Goal: Information Seeking & Learning: Find specific page/section

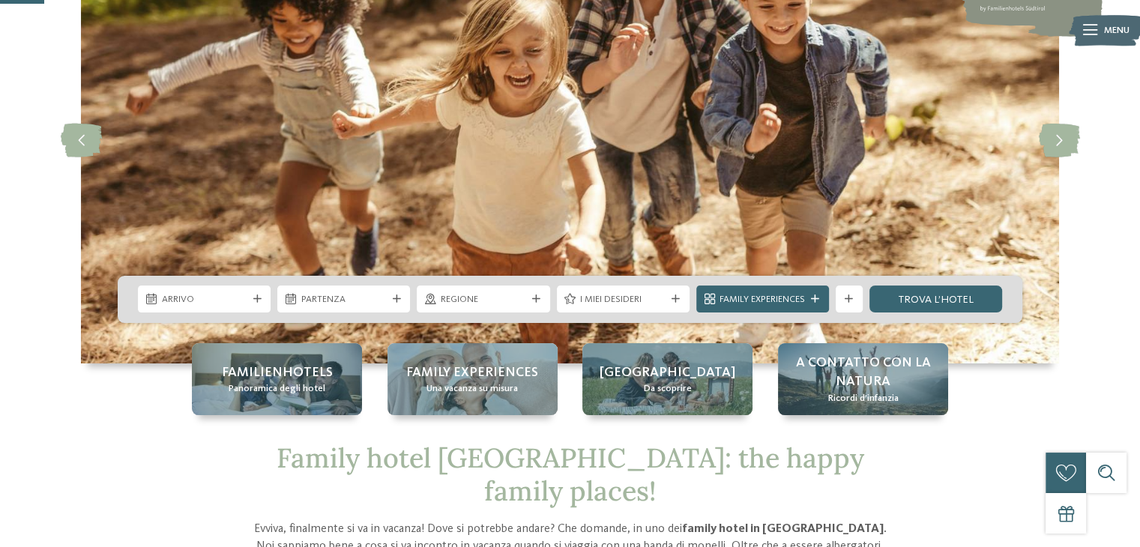
scroll to position [225, 0]
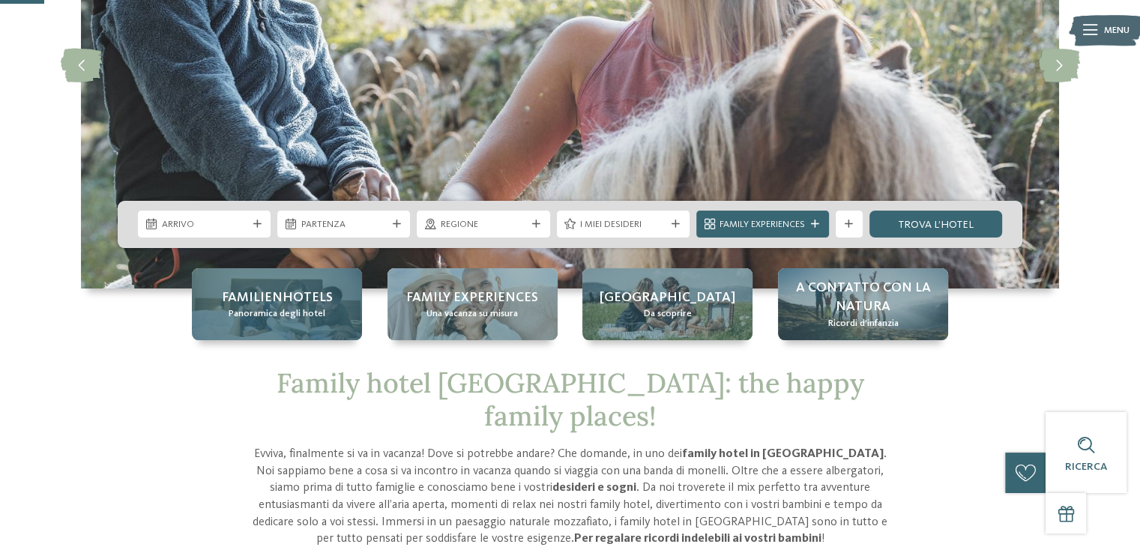
click at [307, 311] on span "Panoramica degli hotel" at bounding box center [277, 313] width 97 height 13
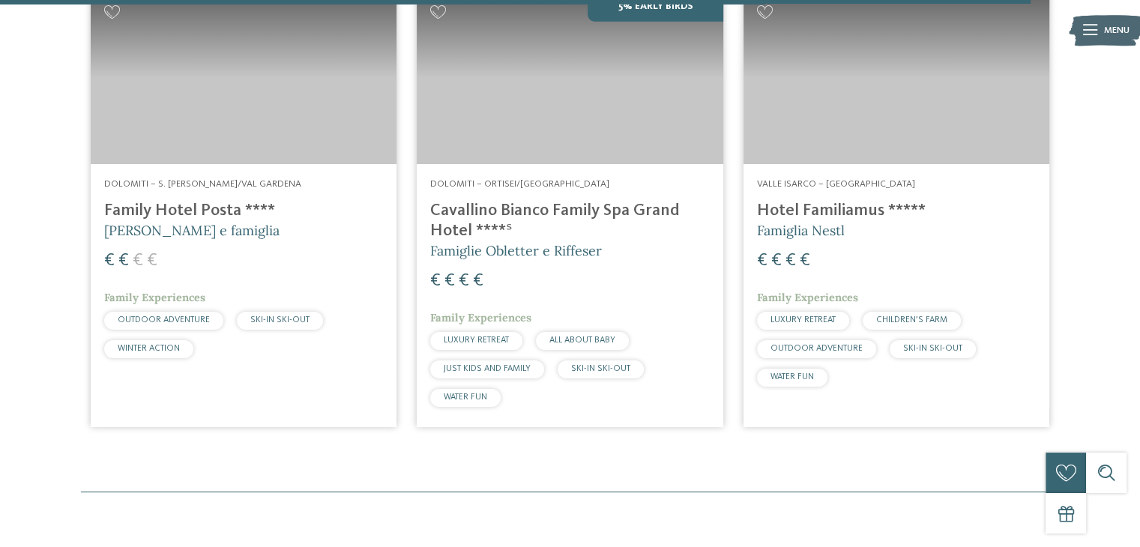
scroll to position [3898, 0]
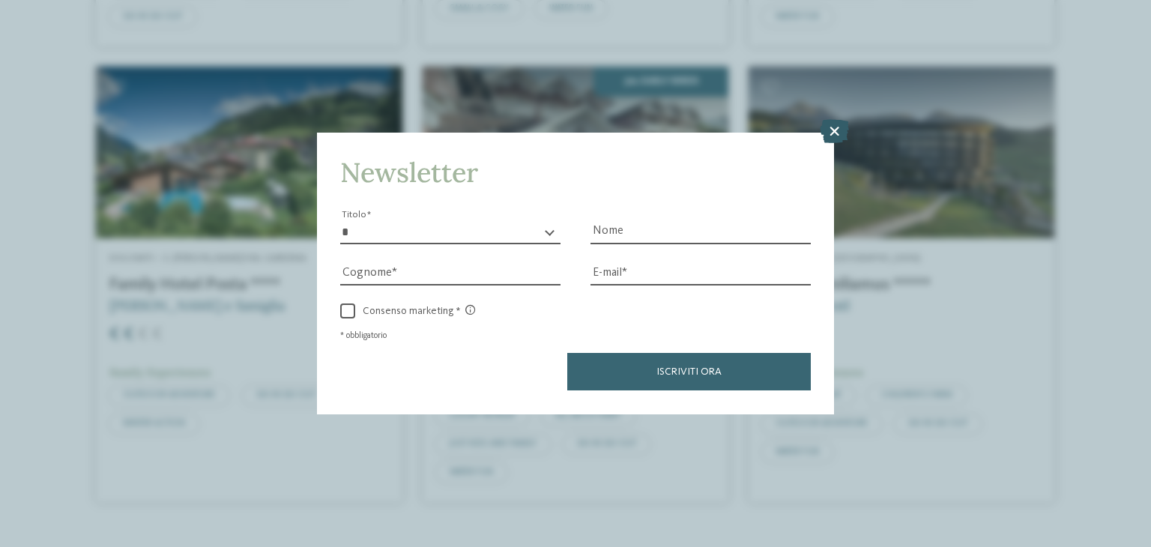
click at [840, 131] on icon at bounding box center [834, 132] width 29 height 24
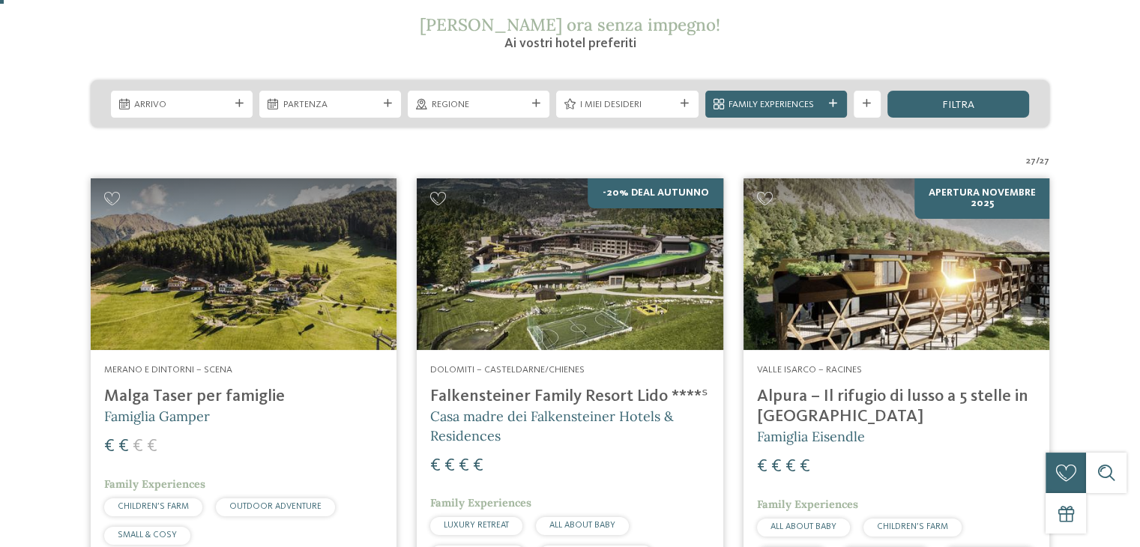
scroll to position [0, 0]
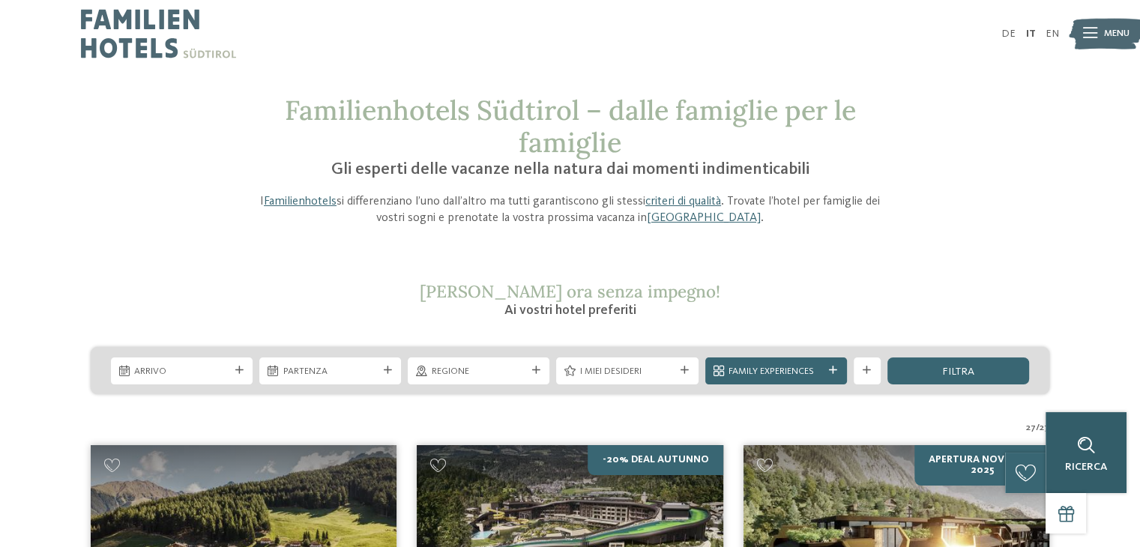
click at [1107, 471] on div "Ricerca" at bounding box center [1086, 452] width 81 height 81
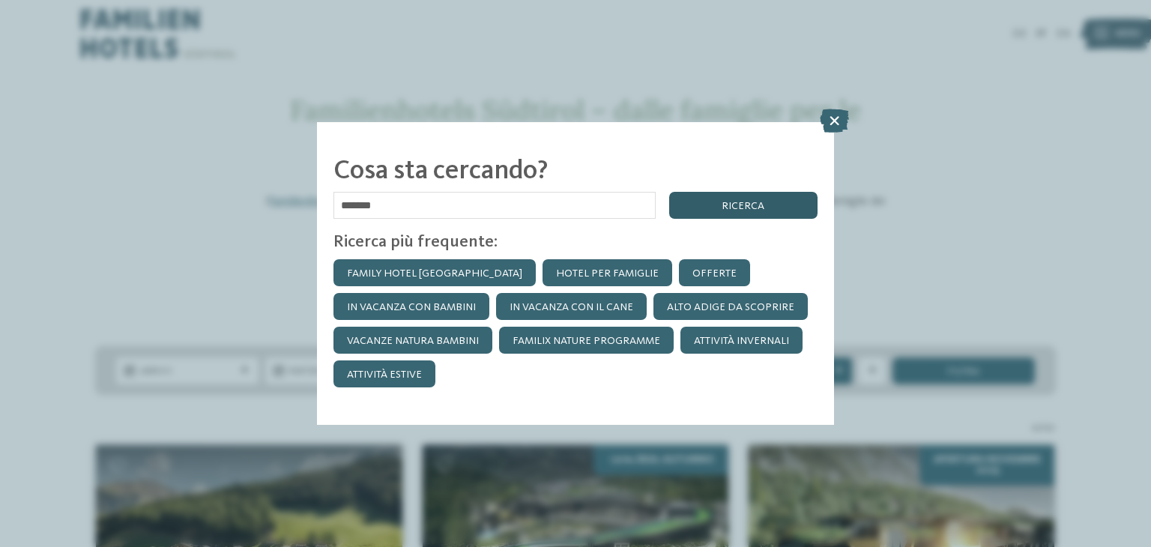
type input "*******"
click at [723, 212] on div "ricerca" at bounding box center [743, 205] width 148 height 27
click at [837, 124] on icon at bounding box center [834, 121] width 29 height 24
